Goal: Task Accomplishment & Management: Manage account settings

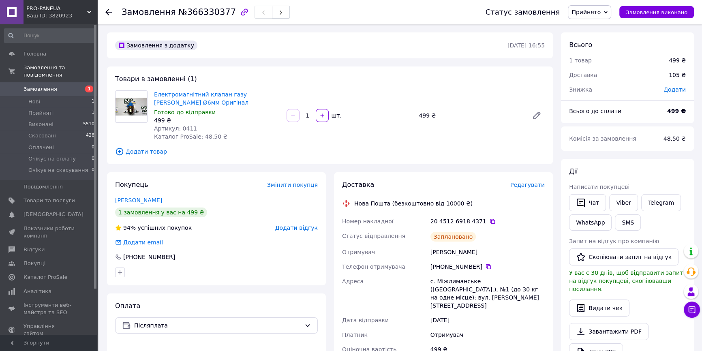
click at [71, 85] on span "Замовлення" at bounding box center [48, 88] width 51 height 7
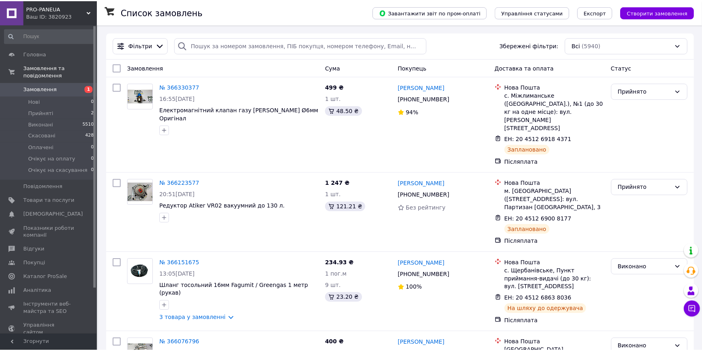
scroll to position [162, 0]
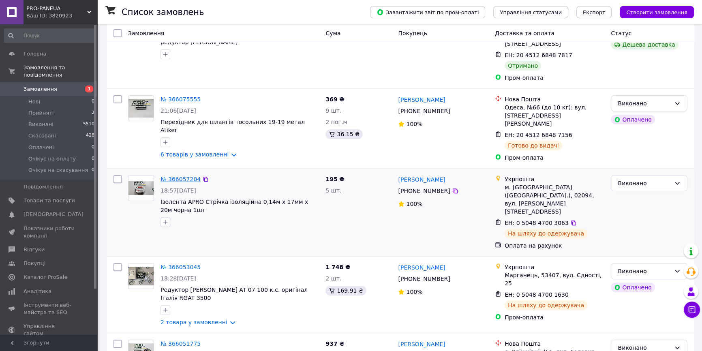
click at [182, 176] on link "№ 366057204" at bounding box center [180, 179] width 40 height 6
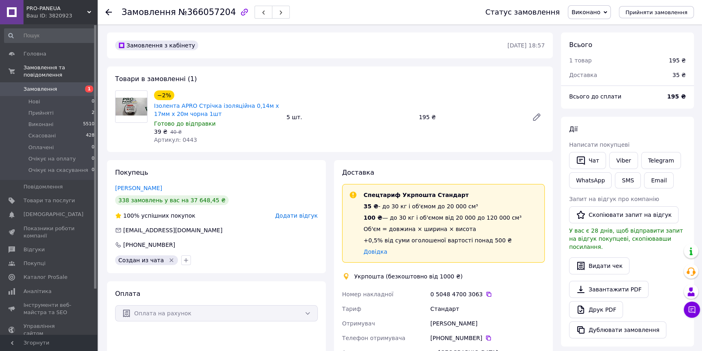
scroll to position [123, 0]
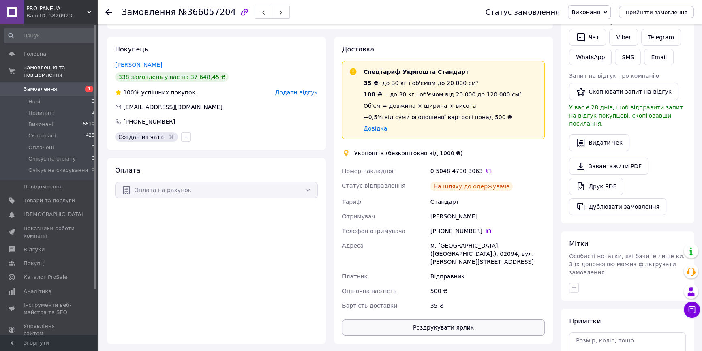
click at [347, 319] on button "Роздрукувати ярлик" at bounding box center [443, 327] width 203 height 16
click at [347, 200] on button "Дублювати замовлення" at bounding box center [617, 206] width 97 height 17
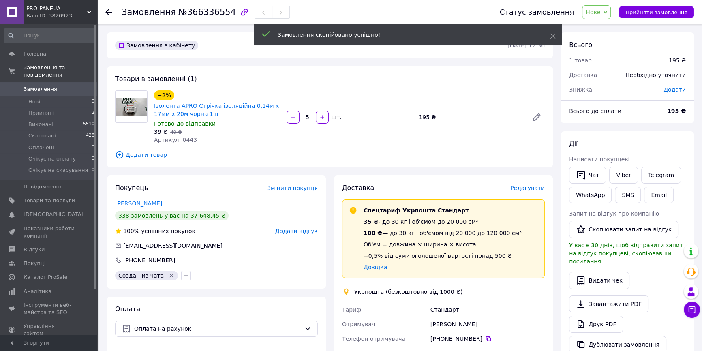
click at [531, 193] on div "Доставка Редагувати Спецтариф Укрпошта Стандарт 35 ₴ - до 30 кг і об'ємом до 20…" at bounding box center [443, 334] width 203 height 301
click at [521, 186] on span "Редагувати" at bounding box center [527, 188] width 34 height 6
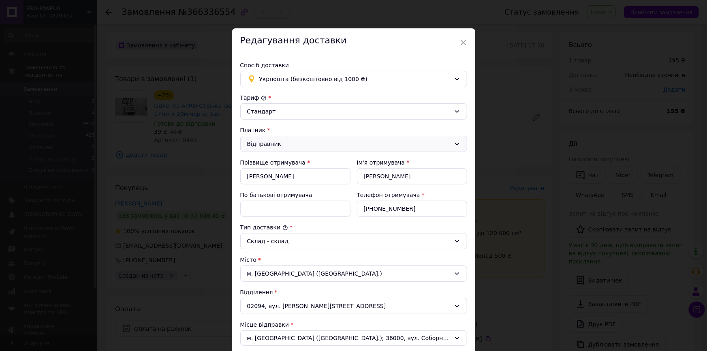
click at [288, 146] on div "Відправник" at bounding box center [348, 143] width 203 height 9
click at [269, 177] on li "Отримувач" at bounding box center [352, 175] width 226 height 15
click at [294, 175] on input "[PERSON_NAME]" at bounding box center [295, 176] width 110 height 16
type input "[PERSON_NAME]"
type input "ы"
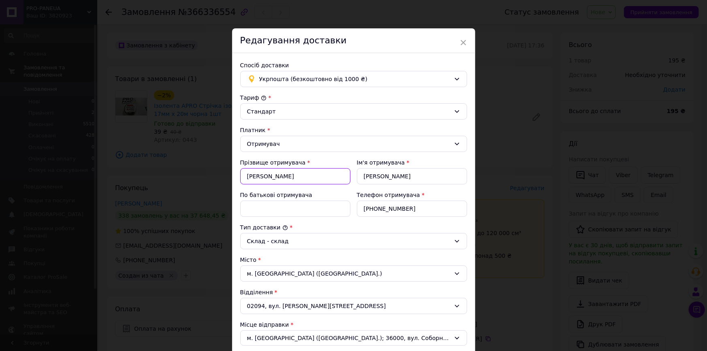
type input "[PERSON_NAME]"
paste input "7) 224-05-8"
type input "[PHONE_NUMBER]"
click at [295, 271] on div "м. [GEOGRAPHIC_DATA] ([GEOGRAPHIC_DATA].)" at bounding box center [353, 273] width 227 height 16
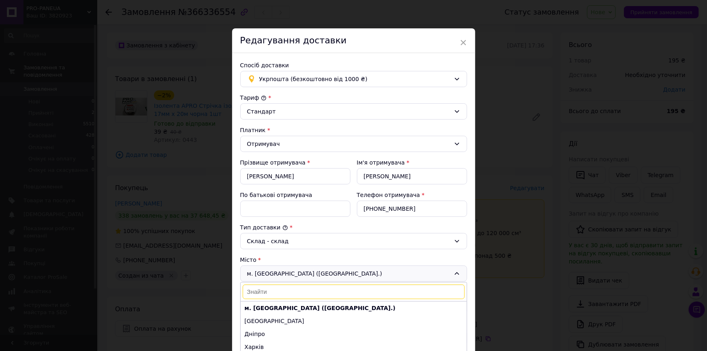
click at [241, 257] on div "Місто" at bounding box center [353, 260] width 227 height 8
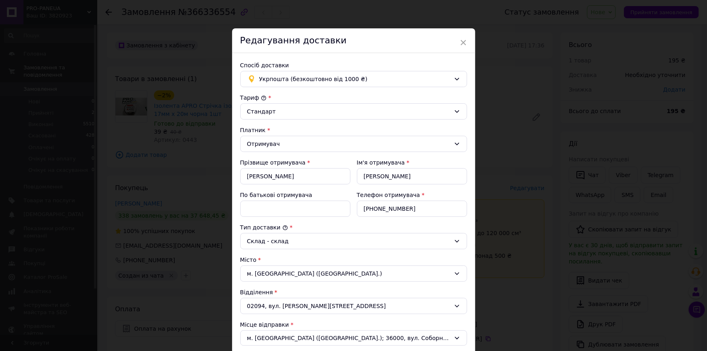
click at [275, 306] on div "02094, вул. [PERSON_NAME][STREET_ADDRESS]" at bounding box center [353, 306] width 227 height 16
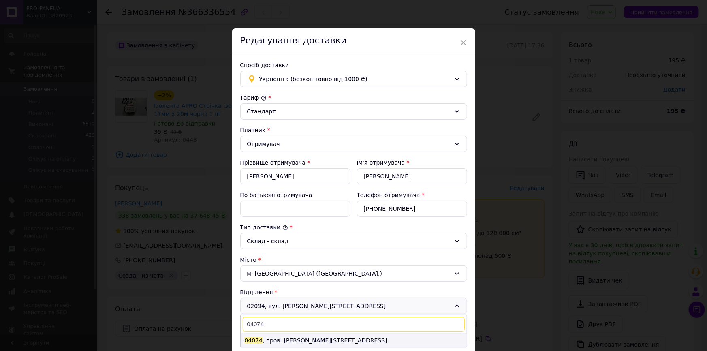
type input "04074"
click at [308, 338] on li "04074 , пров. [PERSON_NAME][STREET_ADDRESS]" at bounding box center [354, 340] width 226 height 13
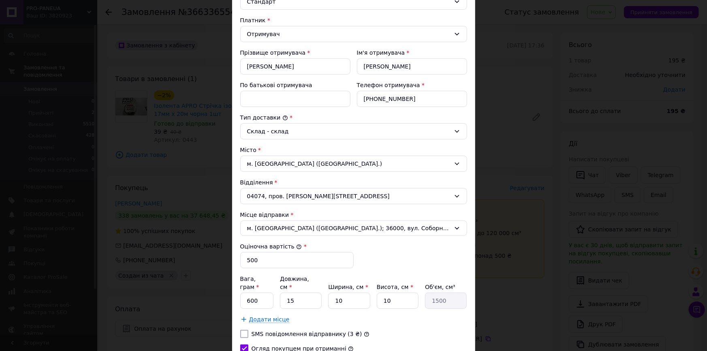
scroll to position [184, 0]
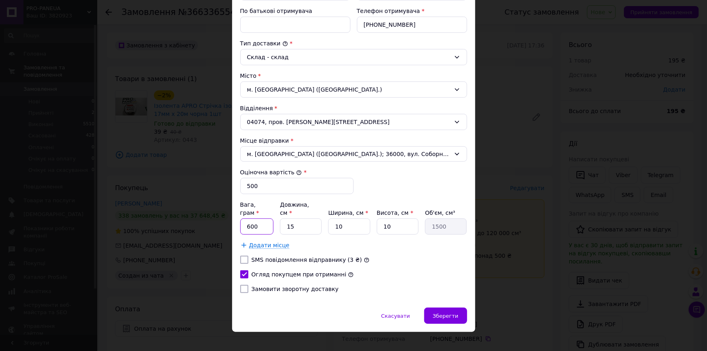
click at [262, 220] on input "600" at bounding box center [257, 226] width 34 height 16
type input "6"
type input "400"
click at [448, 313] on span "Зберегти" at bounding box center [446, 316] width 26 height 6
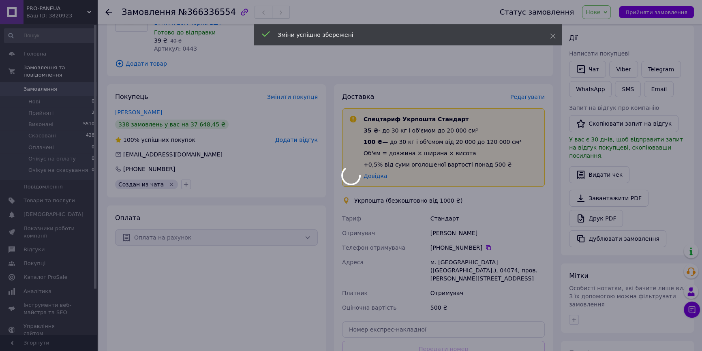
scroll to position [197, 0]
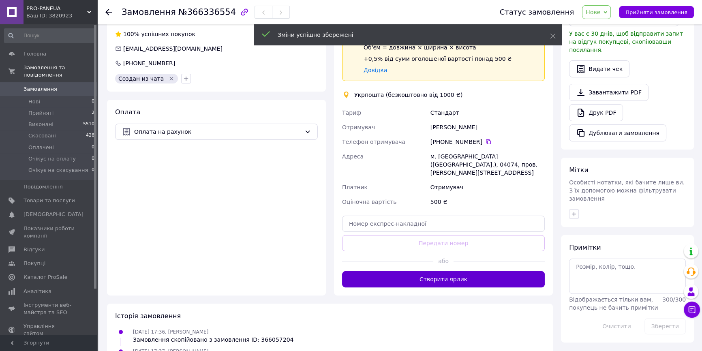
click at [454, 273] on button "Створити ярлик" at bounding box center [443, 279] width 203 height 16
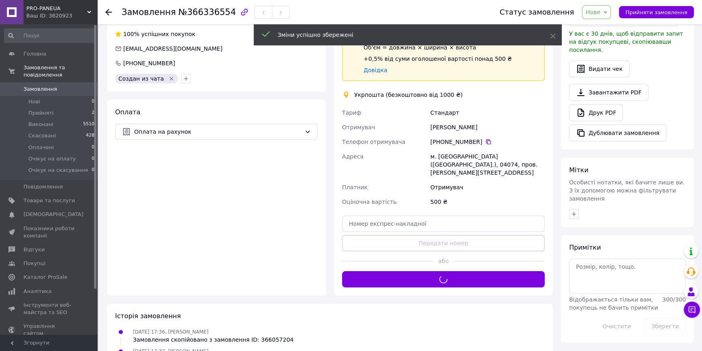
click at [610, 15] on span "Нове" at bounding box center [596, 12] width 29 height 14
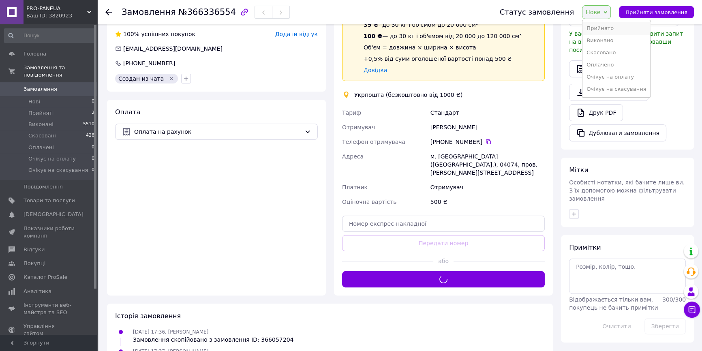
click at [600, 32] on li "Прийнято" at bounding box center [616, 28] width 68 height 12
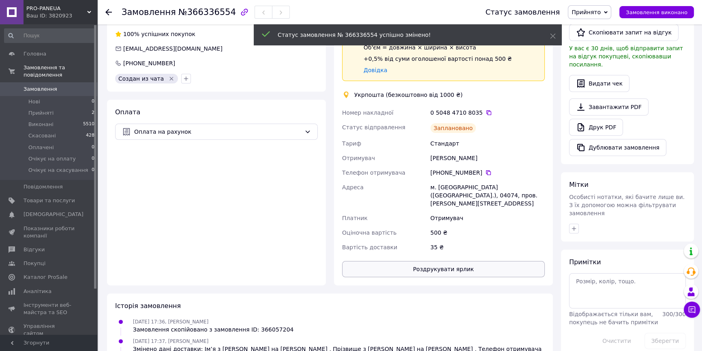
click at [473, 261] on button "Роздрукувати ярлик" at bounding box center [443, 269] width 203 height 16
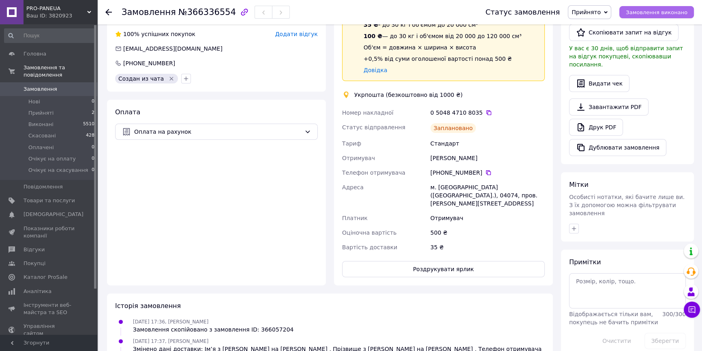
click at [653, 13] on span "Замовлення виконано" at bounding box center [656, 12] width 62 height 6
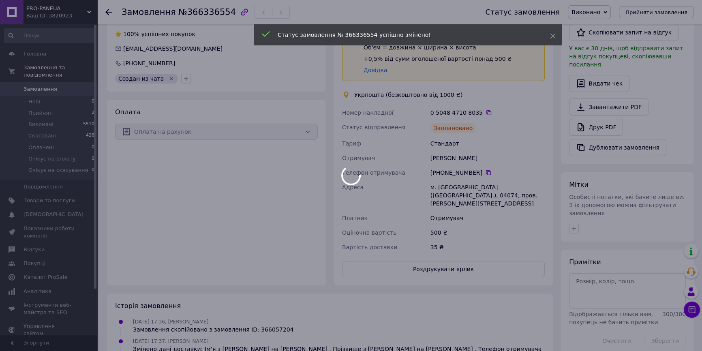
scroll to position [181, 0]
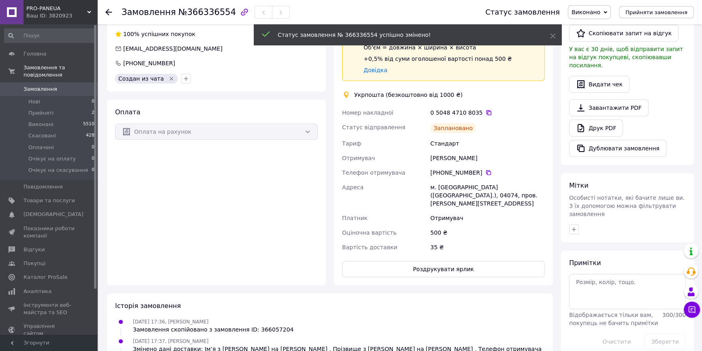
click at [485, 111] on icon at bounding box center [488, 112] width 6 height 6
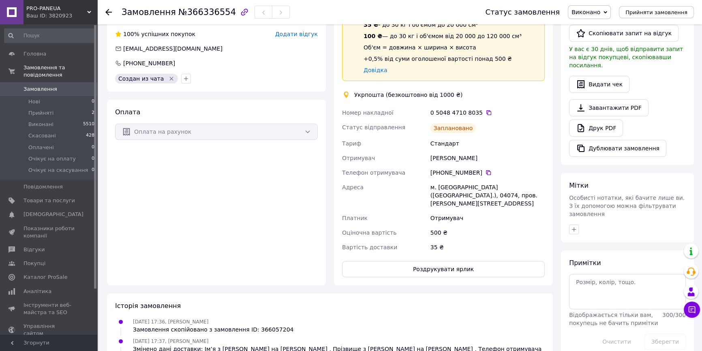
click at [57, 85] on span "Замовлення" at bounding box center [48, 88] width 51 height 7
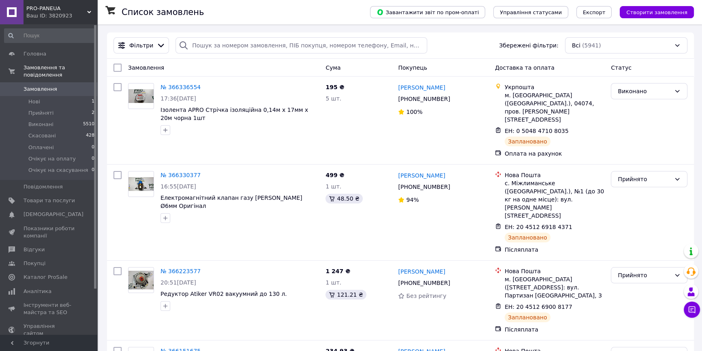
click at [63, 85] on span "Замовлення" at bounding box center [48, 88] width 51 height 7
